Goal: Information Seeking & Learning: Check status

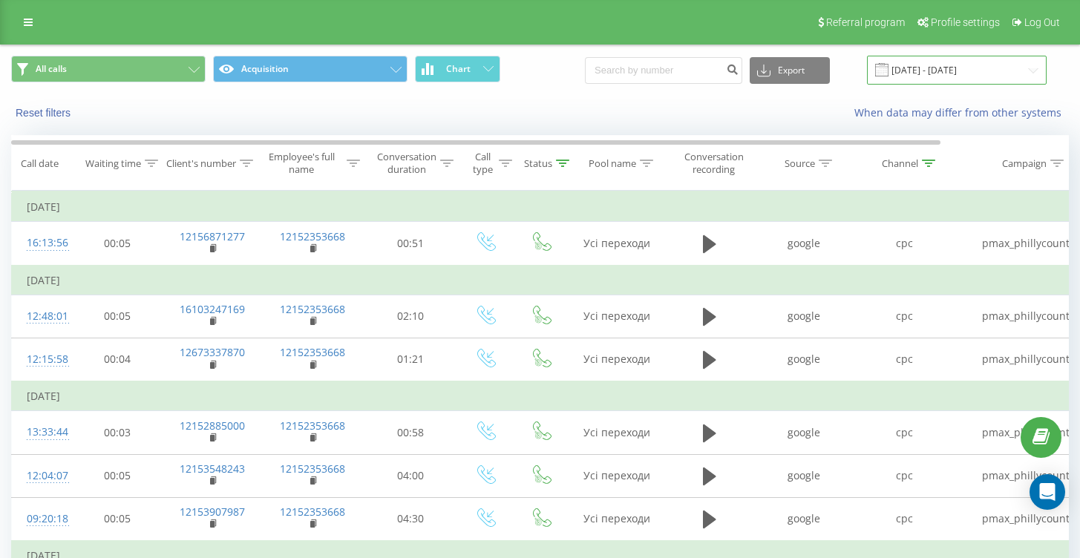
click at [960, 72] on input "[DATE] - [DATE]" at bounding box center [957, 70] width 180 height 29
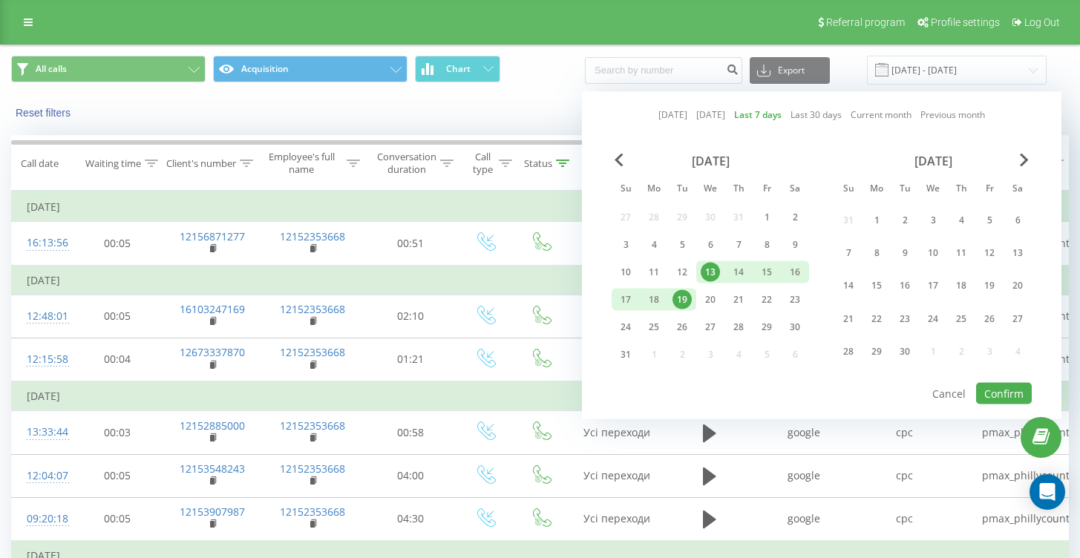
click at [1054, 70] on div "All calls Acquisition Chart Export .csv .xls .xlsx [DATE] - [DATE] [DATE] [DATE…" at bounding box center [540, 70] width 1058 height 29
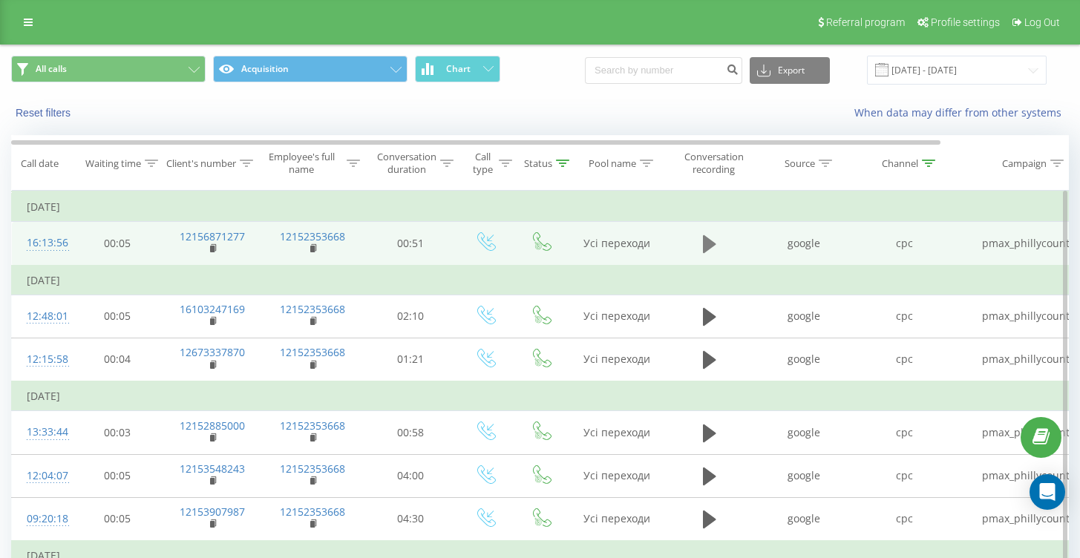
click at [707, 249] on icon at bounding box center [709, 244] width 13 height 18
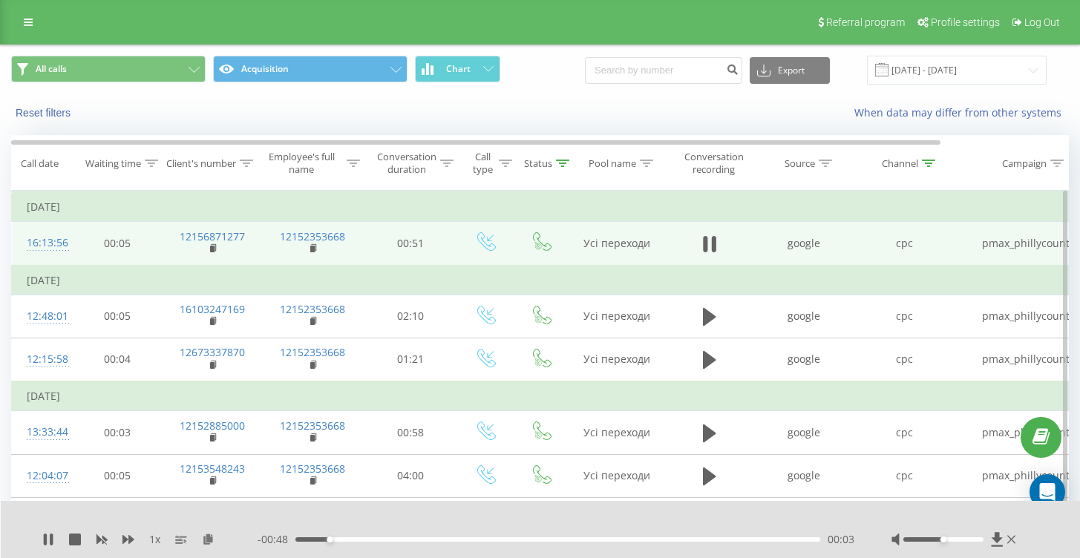
click at [396, 538] on div "00:03" at bounding box center [557, 539] width 525 height 4
click at [450, 540] on div "00:11" at bounding box center [557, 539] width 525 height 4
click at [499, 539] on div "00:15" at bounding box center [557, 539] width 525 height 4
click at [545, 540] on div "00:24" at bounding box center [557, 539] width 525 height 4
click at [597, 540] on div "00:29" at bounding box center [557, 539] width 525 height 4
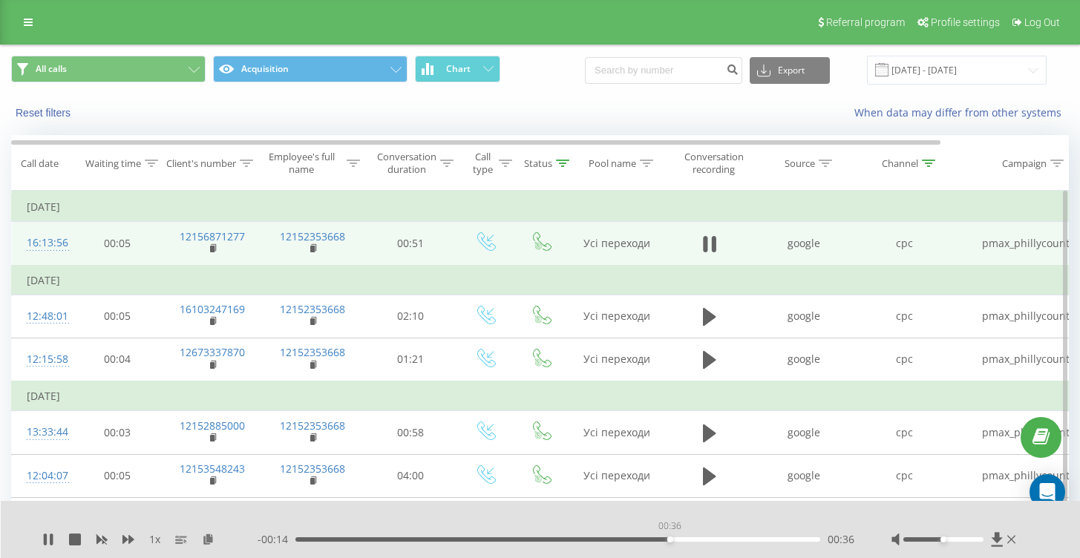
click at [669, 540] on div "00:36" at bounding box center [557, 539] width 525 height 4
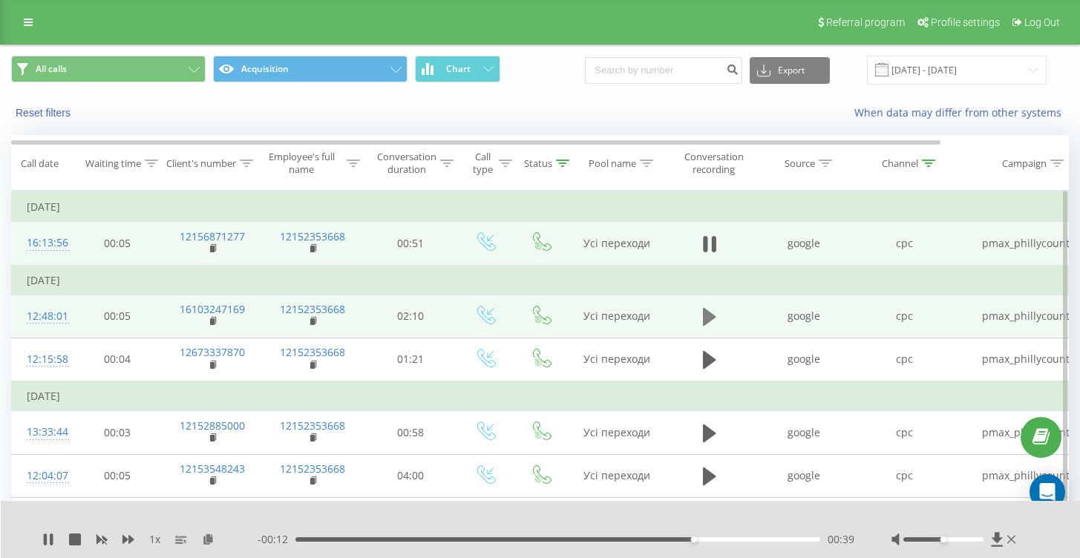
click at [715, 313] on icon at bounding box center [709, 317] width 13 height 21
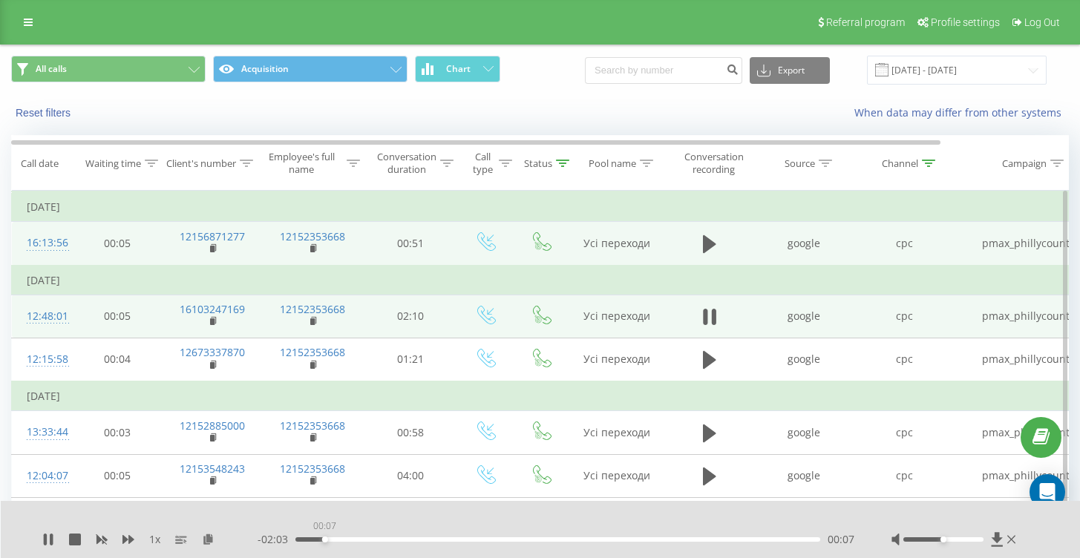
click at [324, 541] on div "00:07" at bounding box center [557, 539] width 525 height 4
click at [314, 538] on div "00:09" at bounding box center [557, 539] width 525 height 4
click at [324, 537] on div "00:07" at bounding box center [324, 540] width 6 height 6
click at [338, 537] on div "00:07" at bounding box center [557, 539] width 525 height 4
click at [361, 538] on div "00:12" at bounding box center [557, 539] width 525 height 4
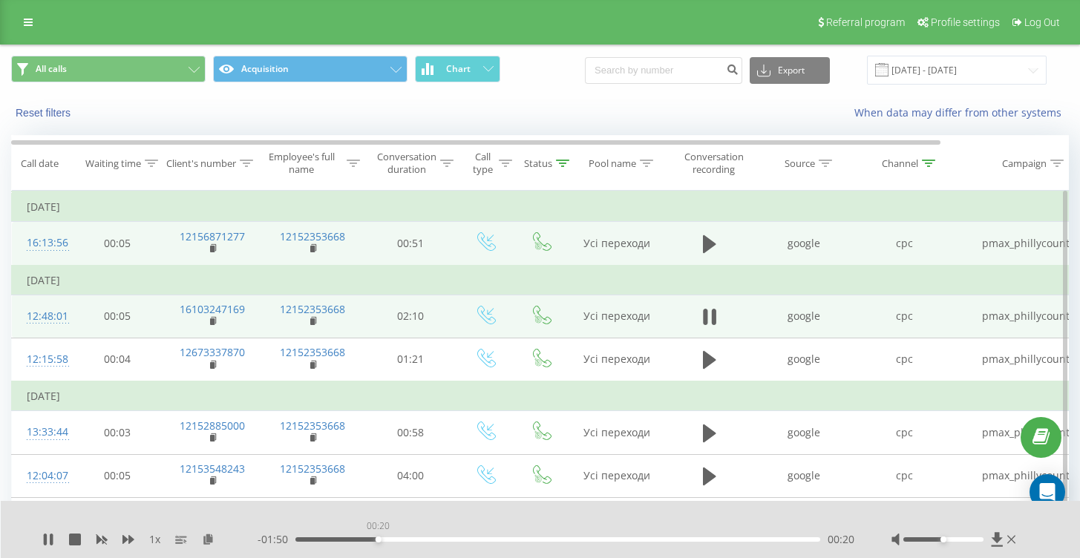
click at [378, 539] on div "00:20" at bounding box center [557, 539] width 525 height 4
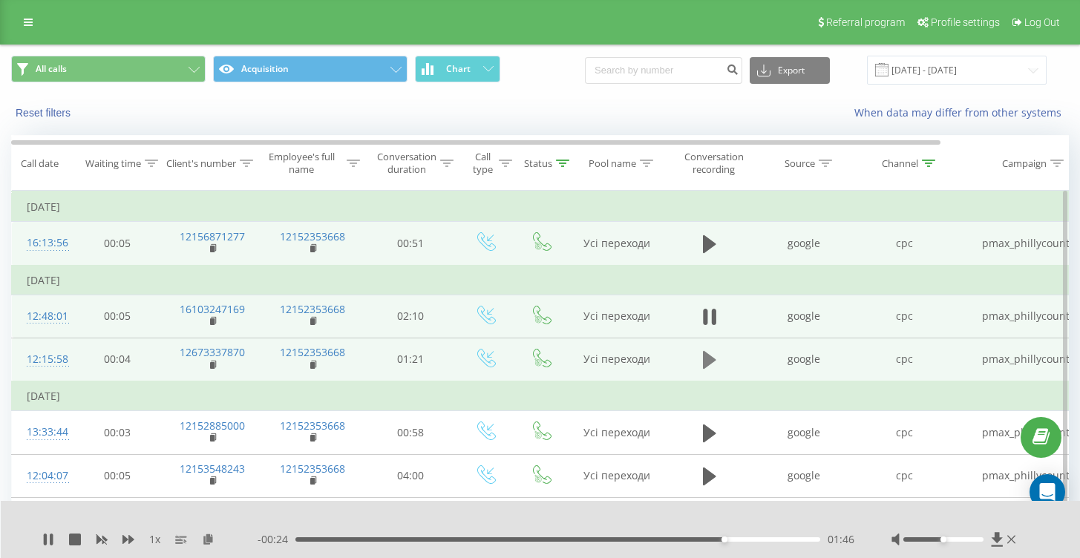
click at [703, 368] on icon at bounding box center [709, 360] width 13 height 18
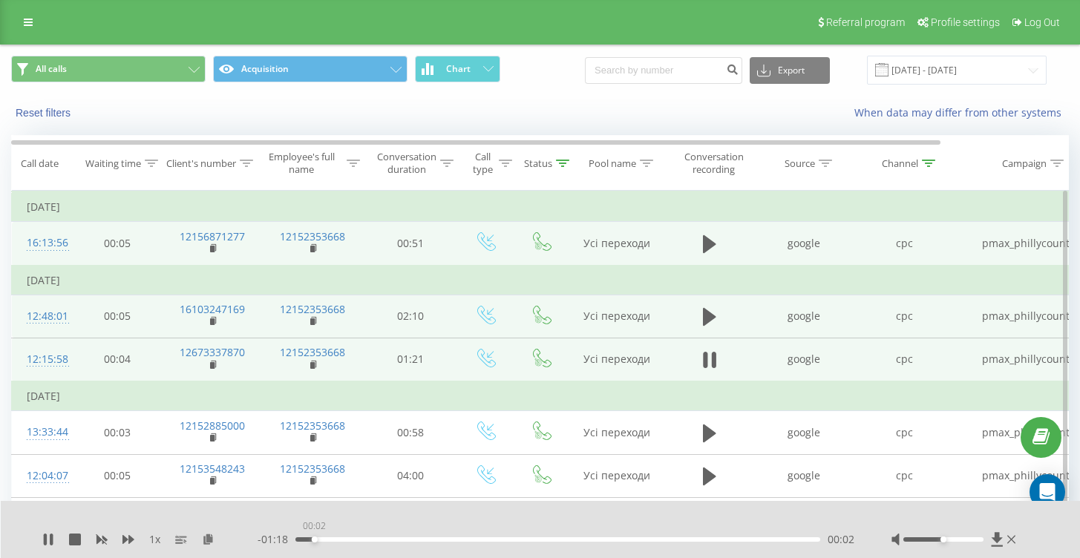
click at [314, 537] on div "00:02" at bounding box center [557, 539] width 525 height 4
click at [339, 539] on div "00:03" at bounding box center [557, 539] width 525 height 4
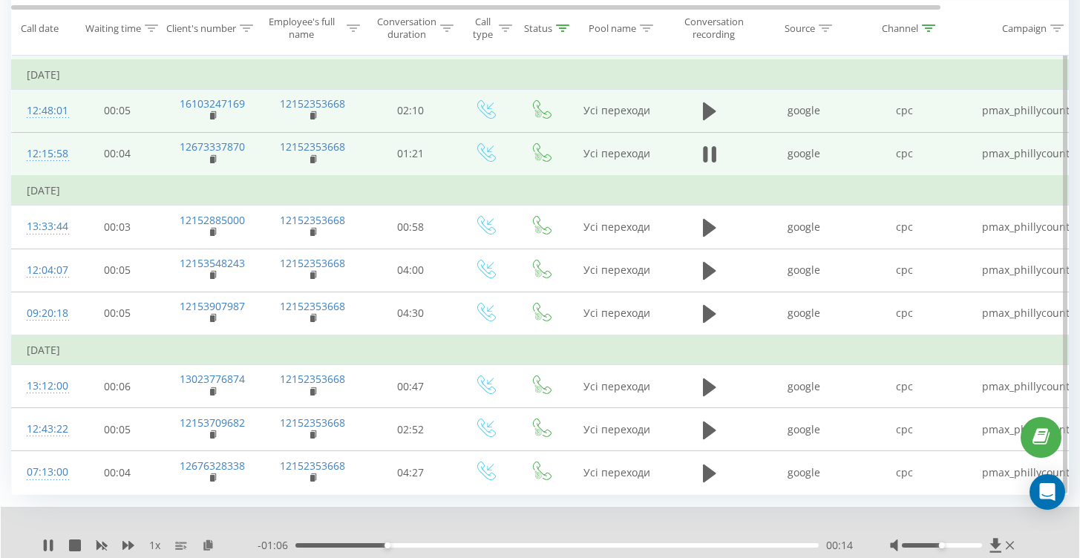
scroll to position [205, 0]
click at [468, 548] on div "00:26" at bounding box center [556, 546] width 523 height 4
click at [525, 545] on div "00:29" at bounding box center [556, 546] width 523 height 4
click at [558, 545] on div "00:35" at bounding box center [556, 546] width 523 height 4
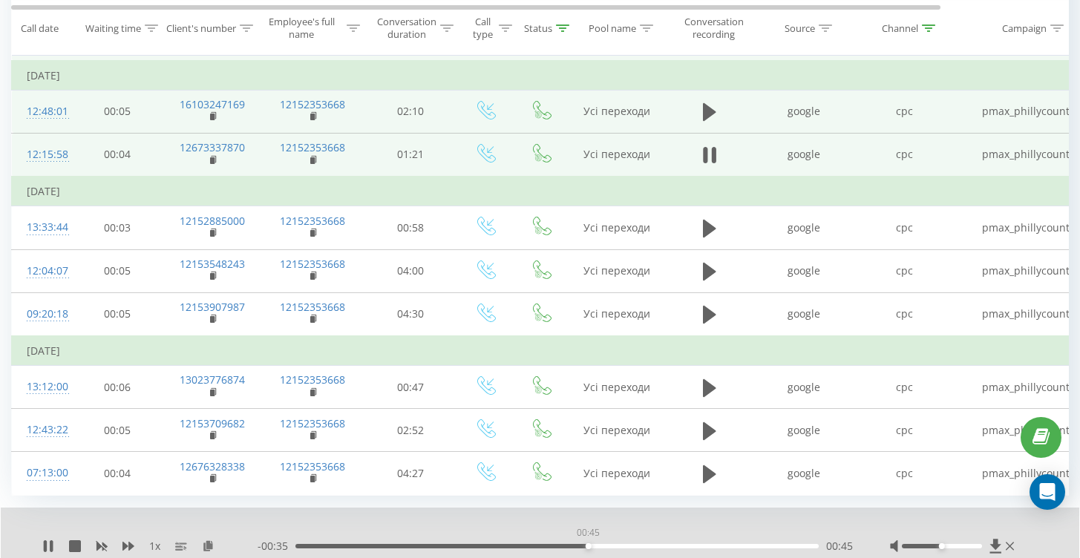
click at [588, 545] on div "00:45" at bounding box center [556, 546] width 523 height 4
click at [612, 545] on div "00:46" at bounding box center [556, 546] width 523 height 4
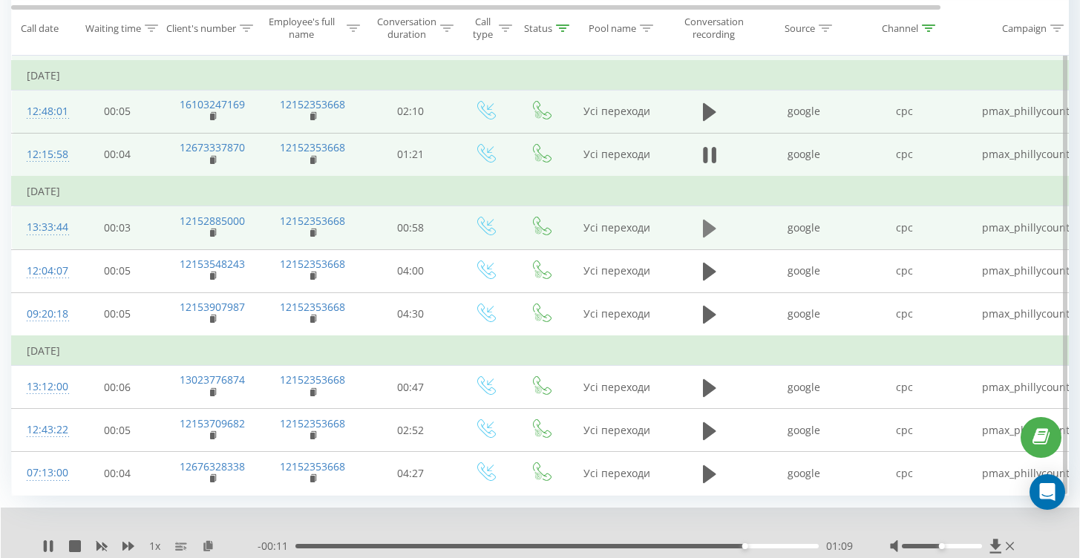
click at [708, 230] on icon at bounding box center [709, 229] width 13 height 18
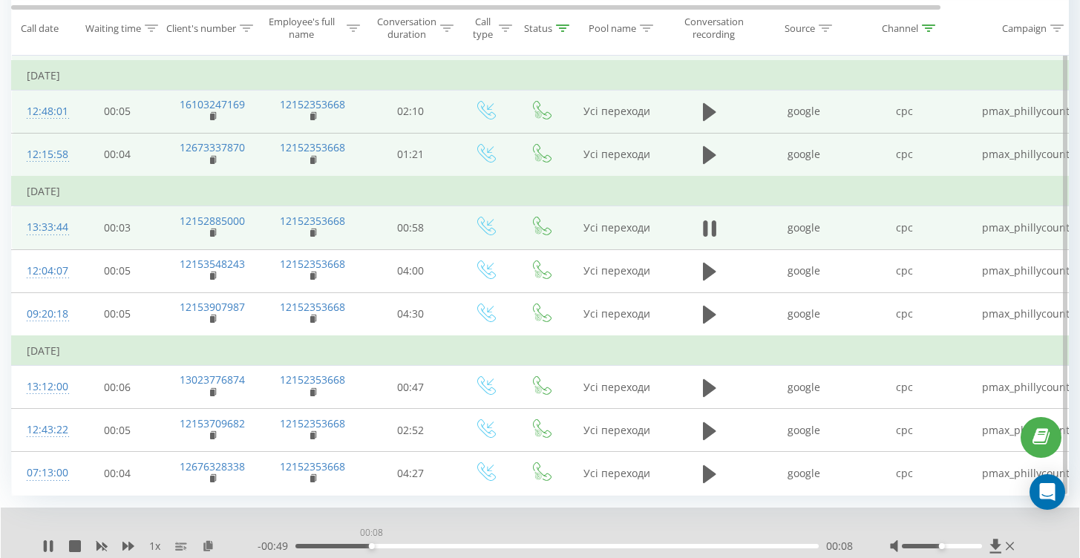
click at [371, 544] on div "00:08" at bounding box center [556, 546] width 523 height 4
click at [422, 544] on div "00:14" at bounding box center [556, 546] width 523 height 4
click at [453, 544] on div "00:17" at bounding box center [556, 546] width 523 height 4
click at [486, 544] on div "00:18" at bounding box center [556, 546] width 523 height 4
click at [533, 545] on div "00:23" at bounding box center [556, 546] width 523 height 4
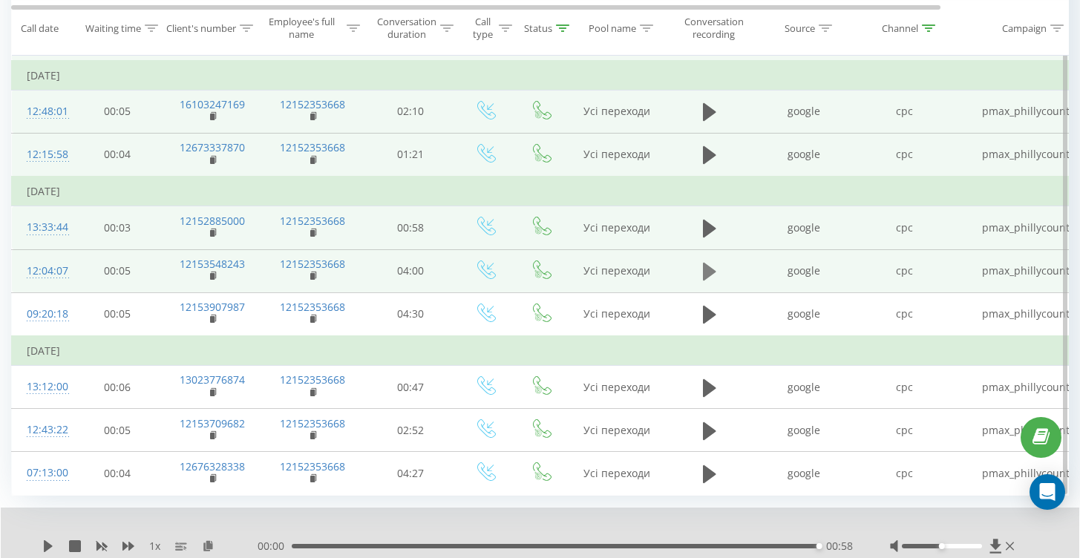
click at [713, 269] on icon at bounding box center [709, 271] width 13 height 21
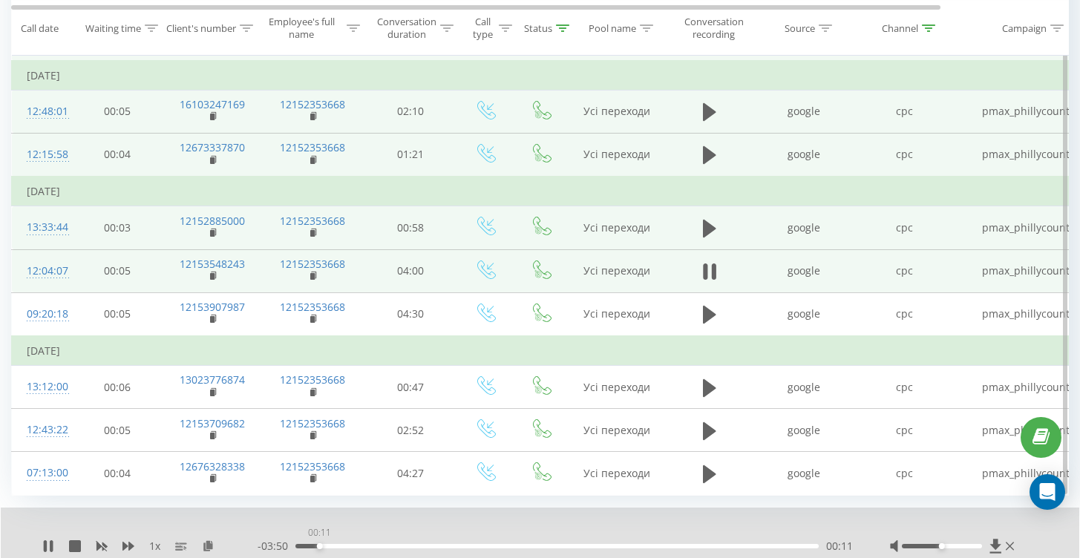
click at [319, 545] on div "00:11" at bounding box center [556, 546] width 523 height 4
click at [338, 545] on div "00:14" at bounding box center [556, 546] width 523 height 4
click at [353, 545] on div "00:26" at bounding box center [556, 546] width 523 height 4
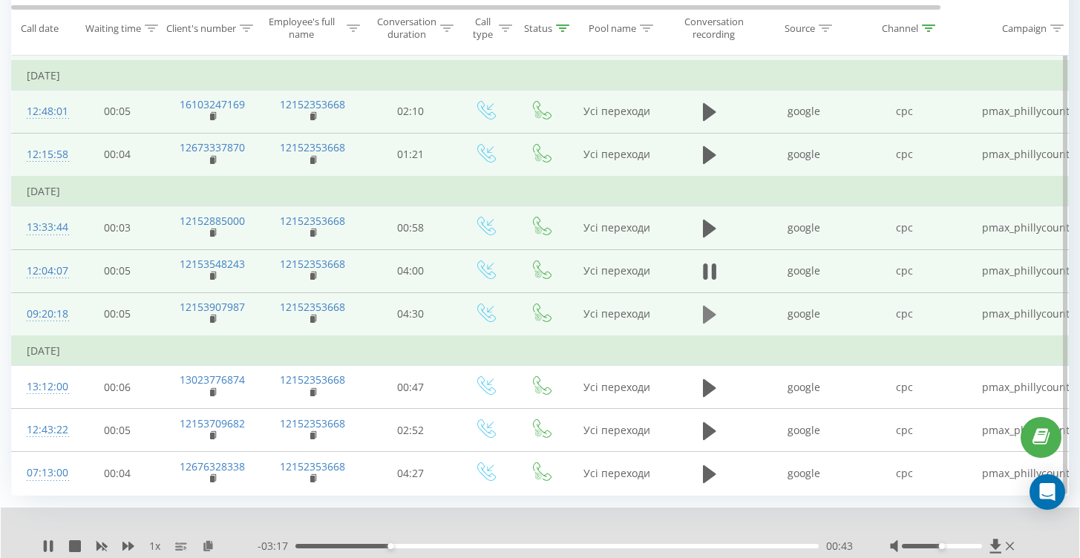
click at [699, 318] on button at bounding box center [709, 315] width 22 height 22
click at [321, 545] on div "00:00" at bounding box center [556, 546] width 523 height 4
click at [331, 546] on div "00:18" at bounding box center [556, 546] width 523 height 4
click at [346, 546] on div "00:19" at bounding box center [556, 546] width 523 height 4
click at [366, 547] on div "00:27" at bounding box center [556, 546] width 523 height 4
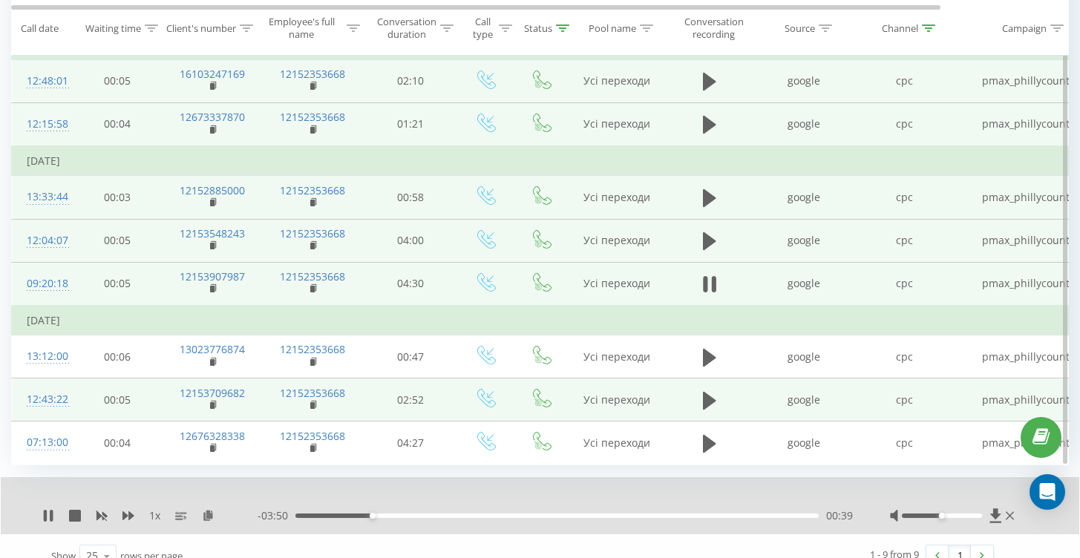
scroll to position [236, 0]
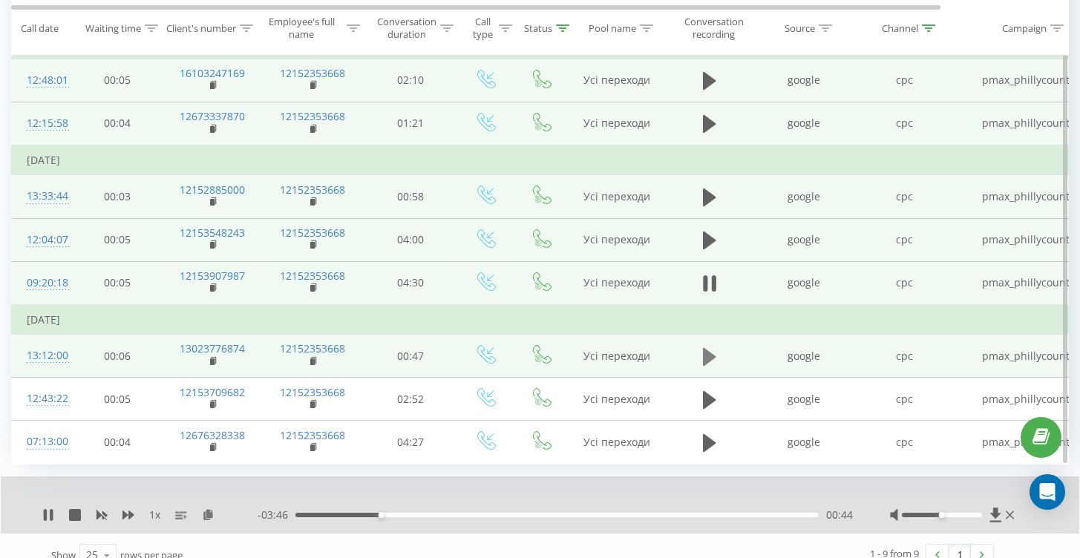
click at [708, 353] on icon at bounding box center [709, 356] width 13 height 18
click at [327, 513] on div "00:00" at bounding box center [556, 515] width 523 height 4
click at [358, 514] on div "00:04" at bounding box center [556, 515] width 523 height 4
click at [396, 513] on div "00:05" at bounding box center [556, 515] width 523 height 4
click at [462, 513] on div "00:15" at bounding box center [556, 515] width 523 height 4
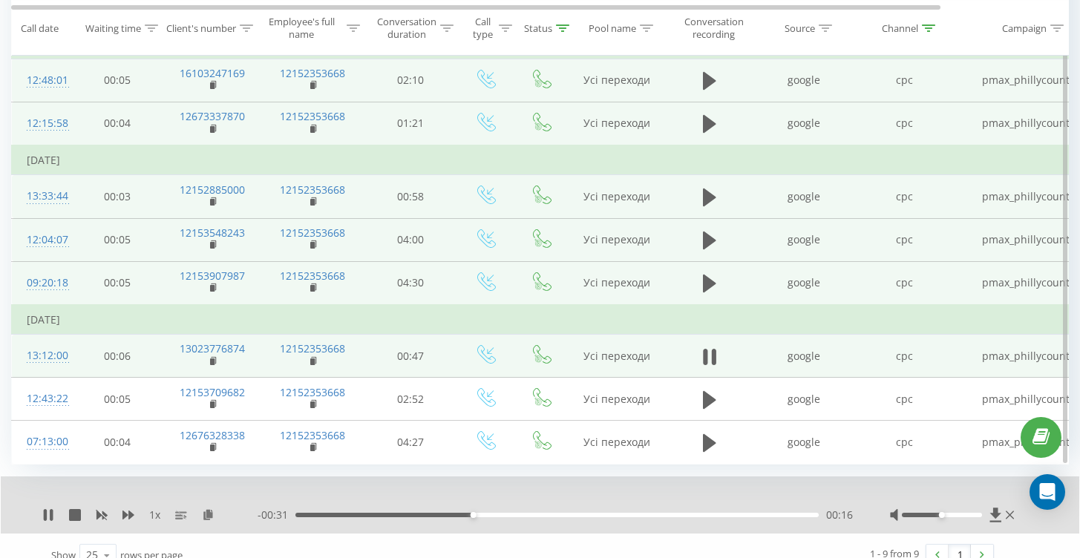
click at [520, 513] on div "00:16" at bounding box center [556, 515] width 523 height 4
click at [570, 516] on div "00:25" at bounding box center [556, 515] width 523 height 4
click at [652, 517] on div "- 00:22 00:25 00:25" at bounding box center [555, 515] width 595 height 15
click at [661, 516] on div "00:26" at bounding box center [556, 515] width 523 height 4
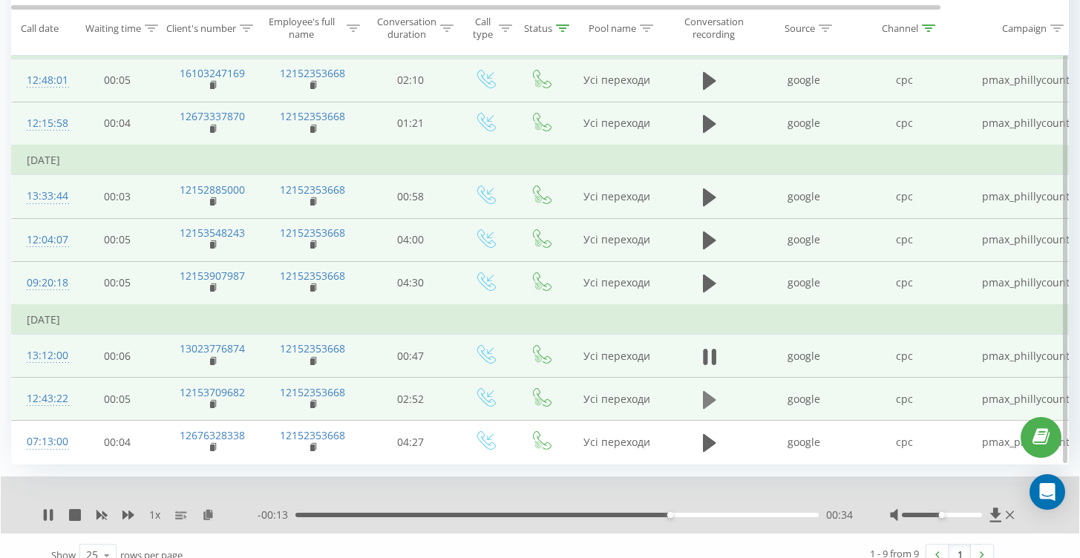
click at [712, 404] on icon at bounding box center [709, 400] width 13 height 21
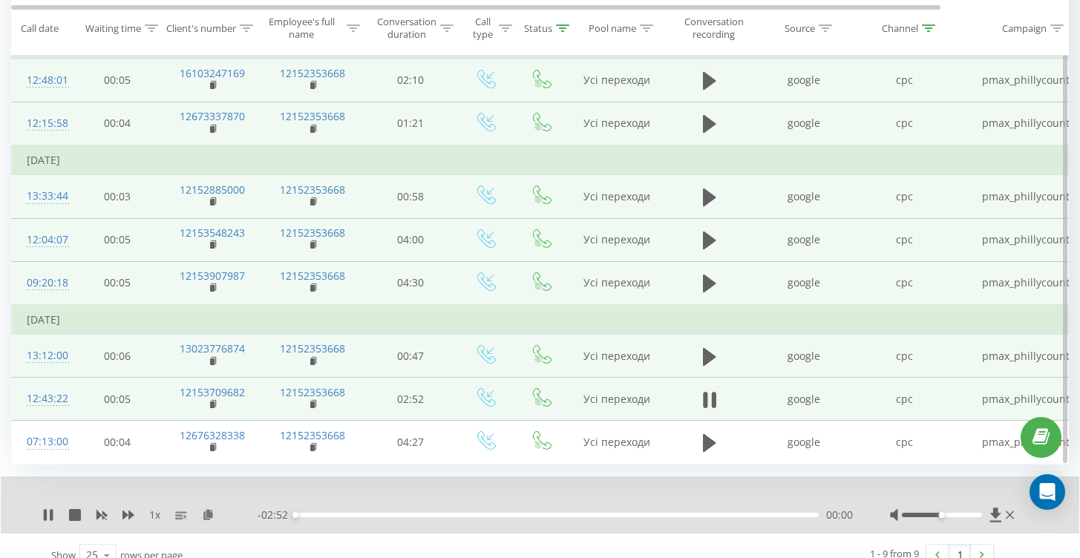
click at [336, 513] on div "00:00" at bounding box center [556, 515] width 523 height 4
click at [360, 514] on div "00:21" at bounding box center [556, 515] width 523 height 4
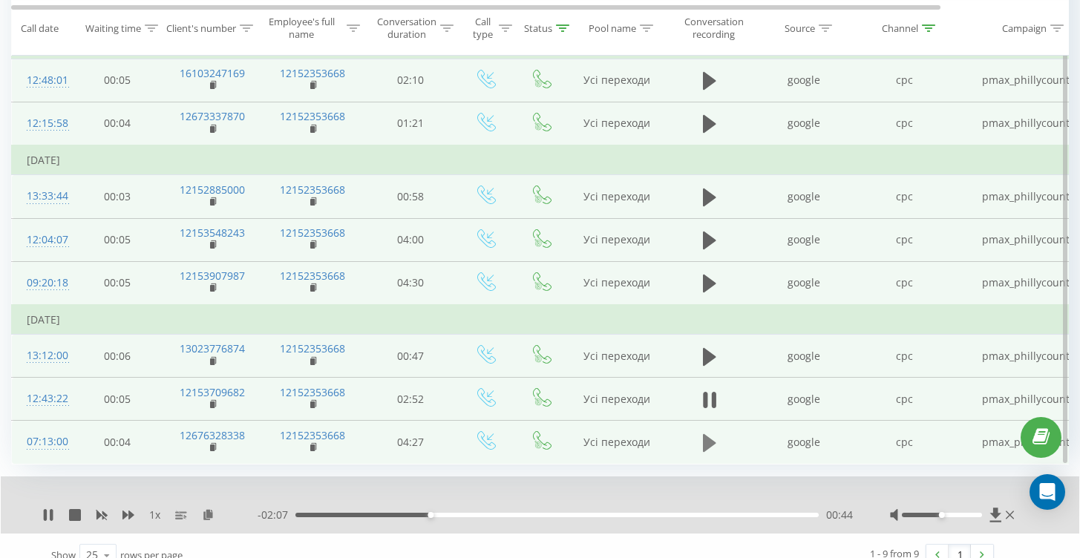
click at [710, 448] on icon at bounding box center [709, 443] width 13 height 21
click at [327, 515] on div "00:16" at bounding box center [556, 515] width 523 height 4
click at [355, 515] on div "00:30" at bounding box center [556, 515] width 523 height 4
click at [387, 513] on div "00:31" at bounding box center [556, 515] width 523 height 4
click at [425, 513] on div "00:48" at bounding box center [556, 515] width 523 height 4
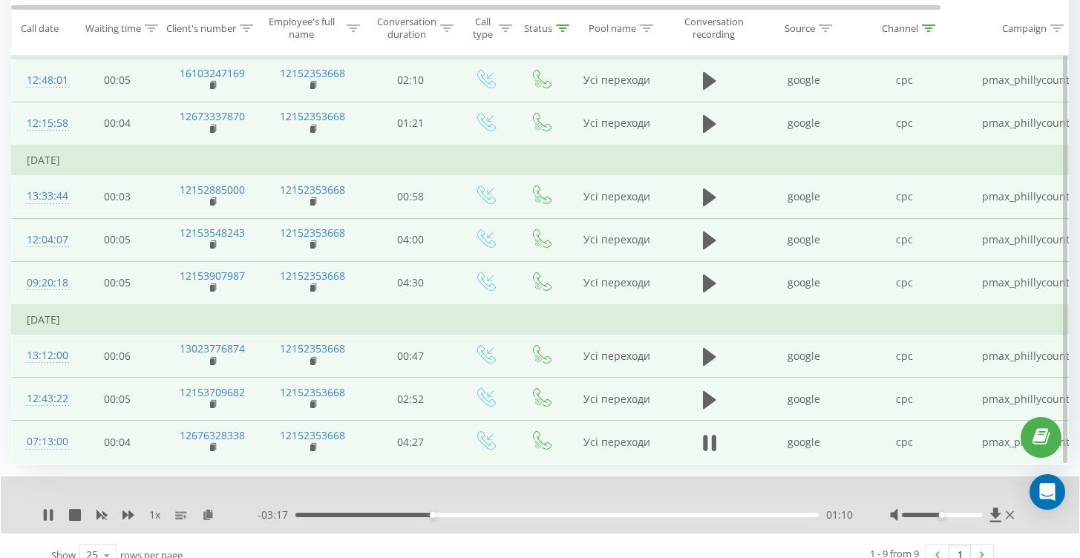
click at [461, 513] on div "01:10" at bounding box center [556, 515] width 523 height 4
click at [480, 514] on div "01:25" at bounding box center [556, 515] width 523 height 4
click at [509, 514] on div "01:35" at bounding box center [556, 515] width 523 height 4
click at [534, 514] on div "01:50" at bounding box center [556, 515] width 523 height 4
click at [566, 514] on div "02:18" at bounding box center [556, 515] width 523 height 4
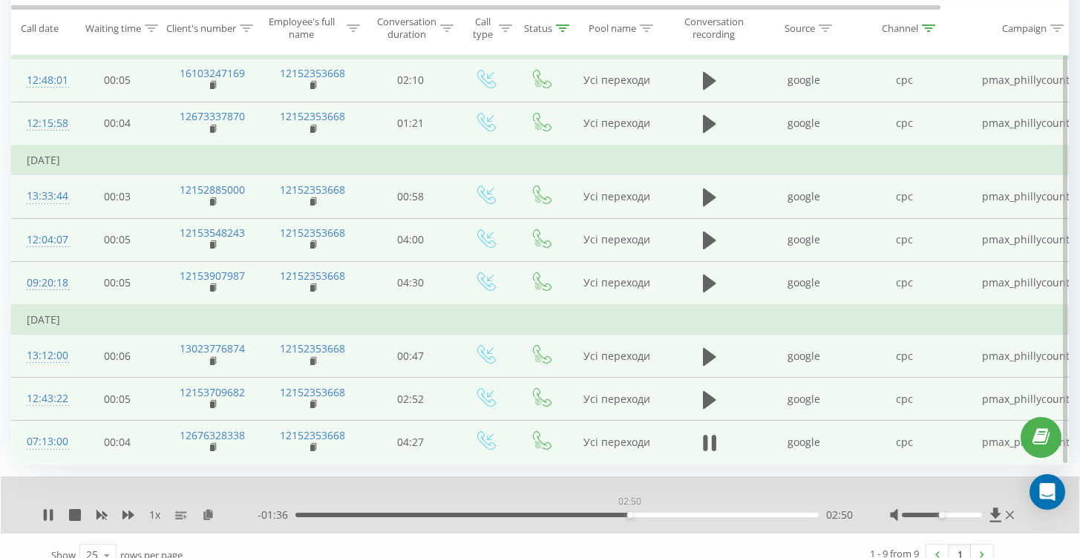
click at [629, 515] on div "02:50" at bounding box center [556, 515] width 523 height 4
click at [672, 515] on div "03:12" at bounding box center [556, 515] width 523 height 4
click at [717, 447] on button at bounding box center [709, 443] width 22 height 22
